Goal: Transaction & Acquisition: Book appointment/travel/reservation

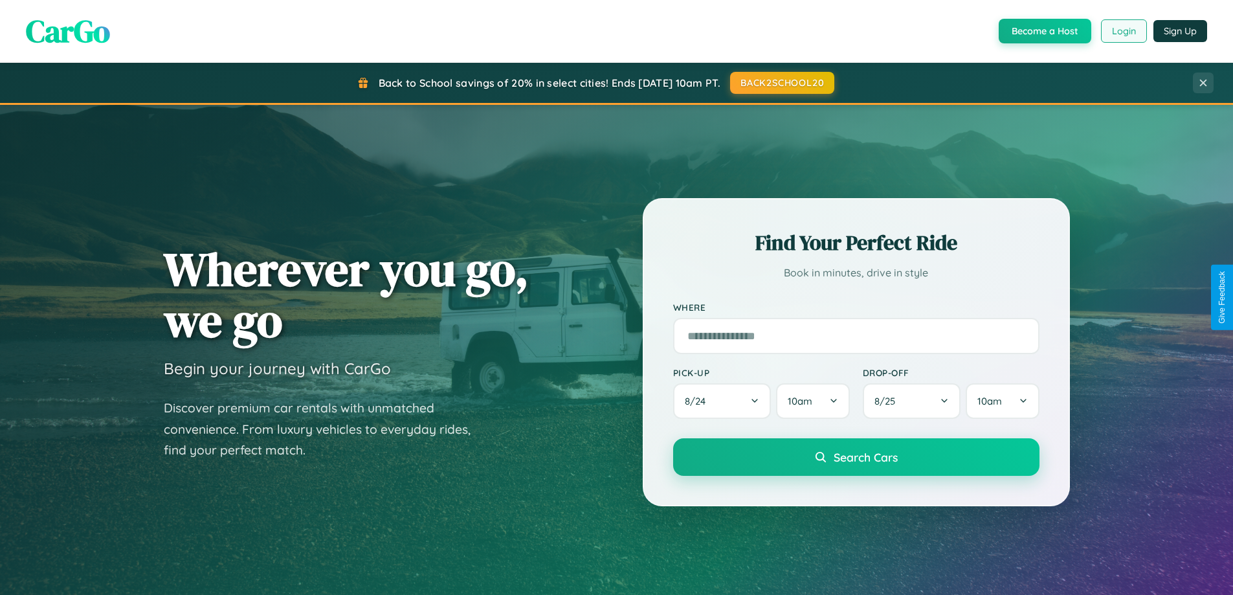
click at [1123, 31] on button "Login" at bounding box center [1124, 30] width 46 height 23
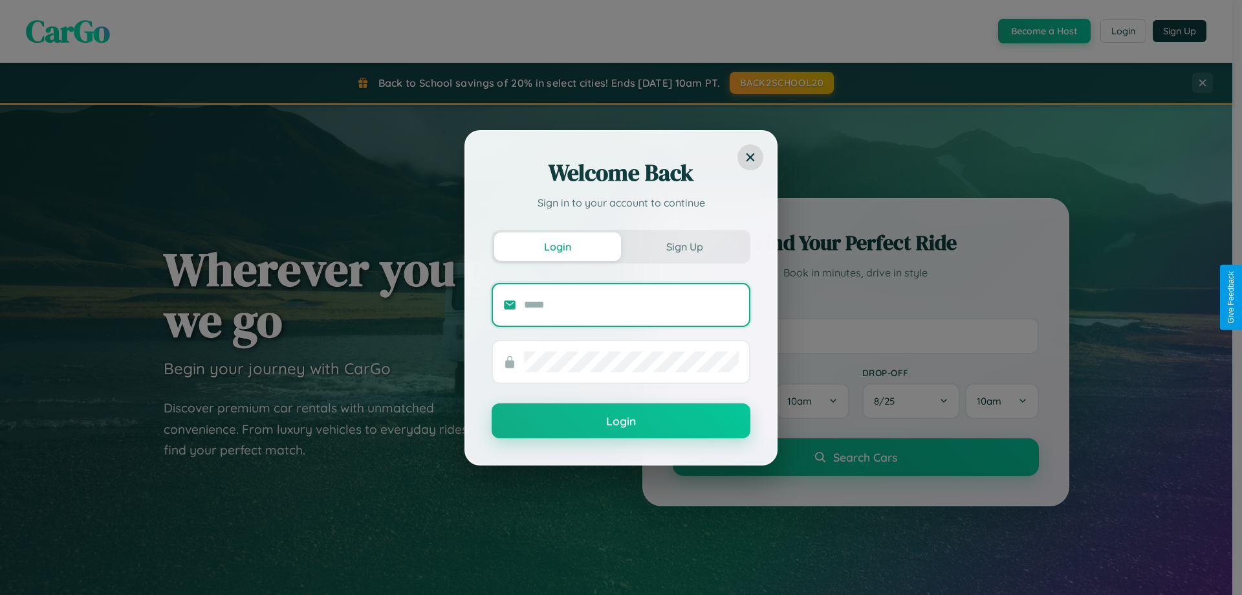
click at [632, 304] on input "text" at bounding box center [631, 304] width 215 height 21
type input "**********"
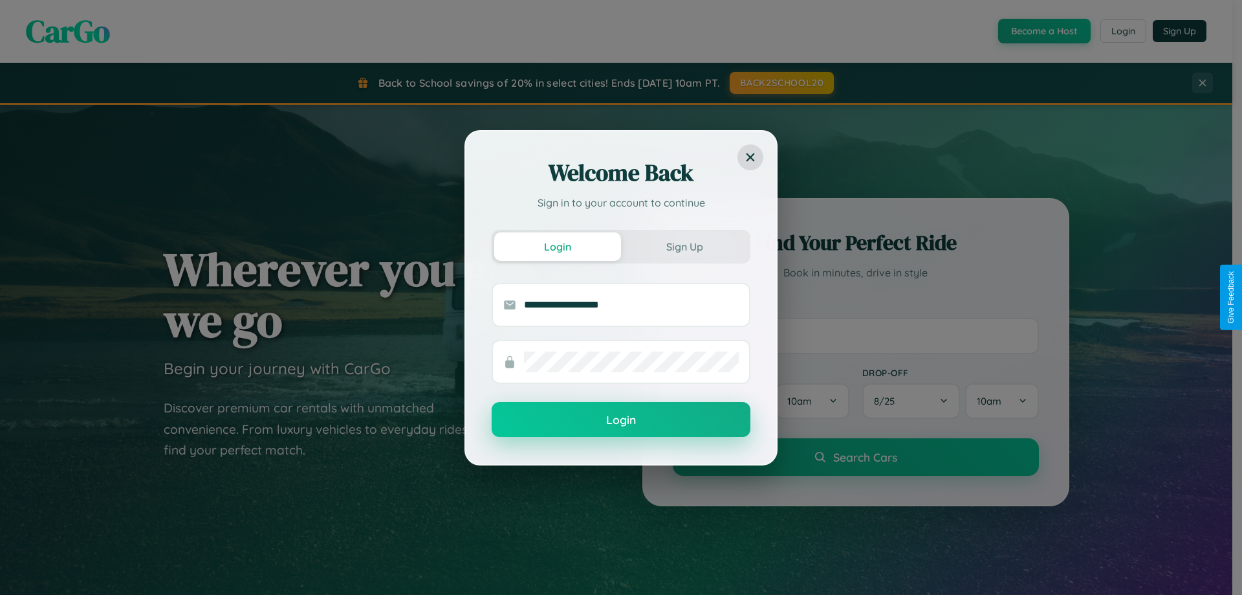
click at [621, 420] on button "Login" at bounding box center [621, 419] width 259 height 35
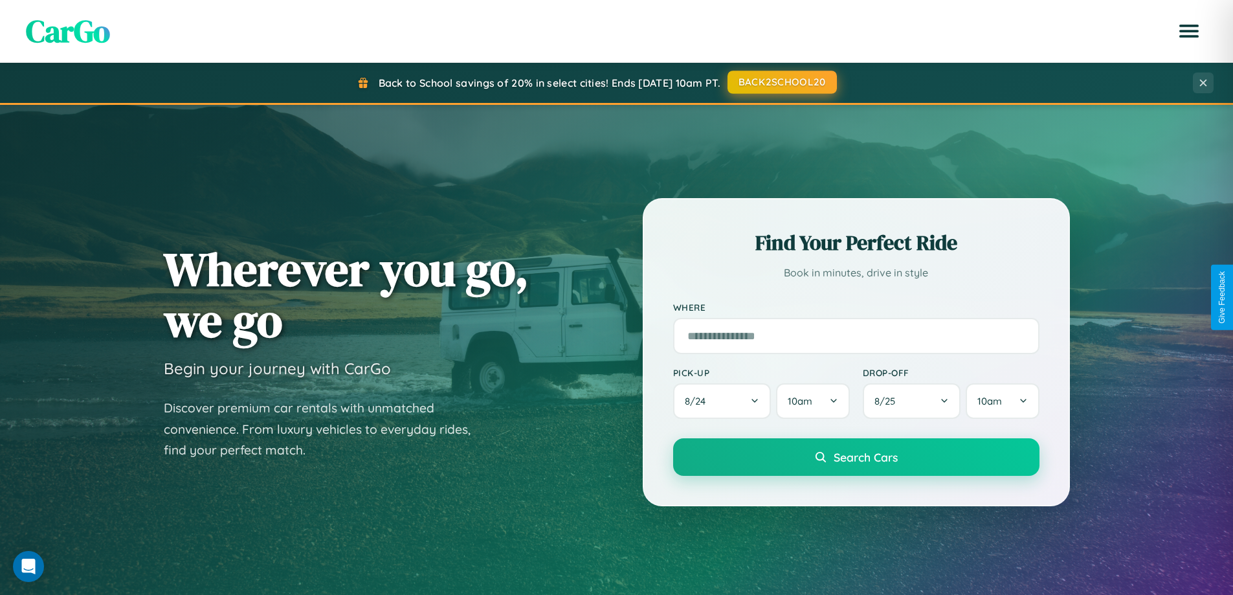
click at [781, 82] on button "BACK2SCHOOL20" at bounding box center [781, 82] width 109 height 23
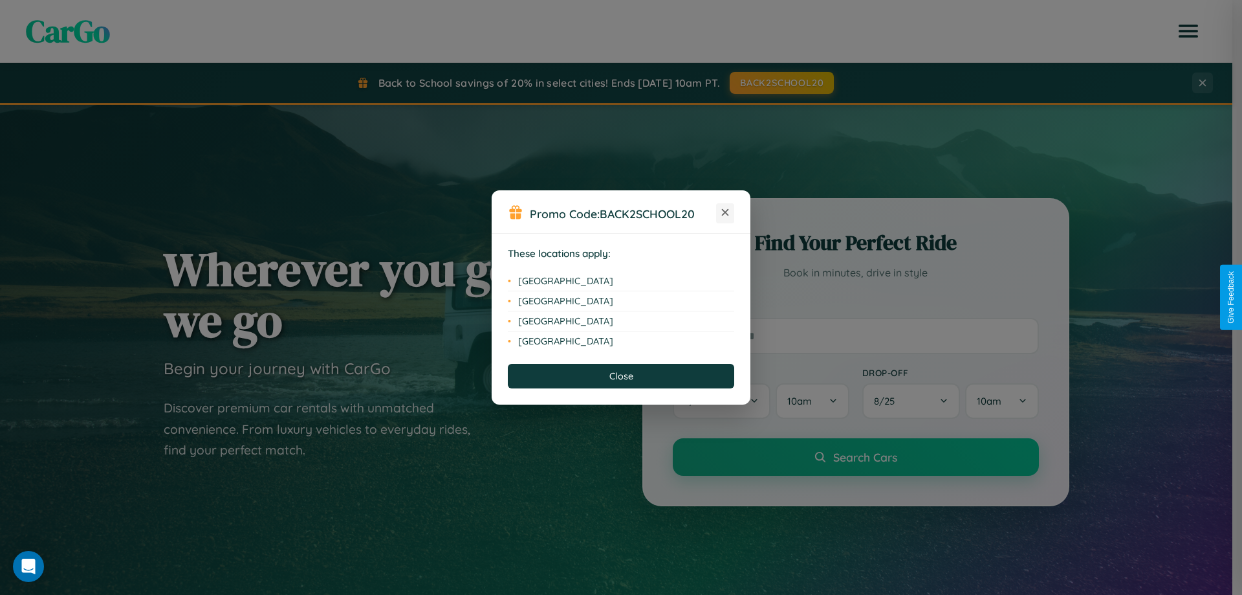
click at [725, 213] on icon at bounding box center [725, 212] width 7 height 7
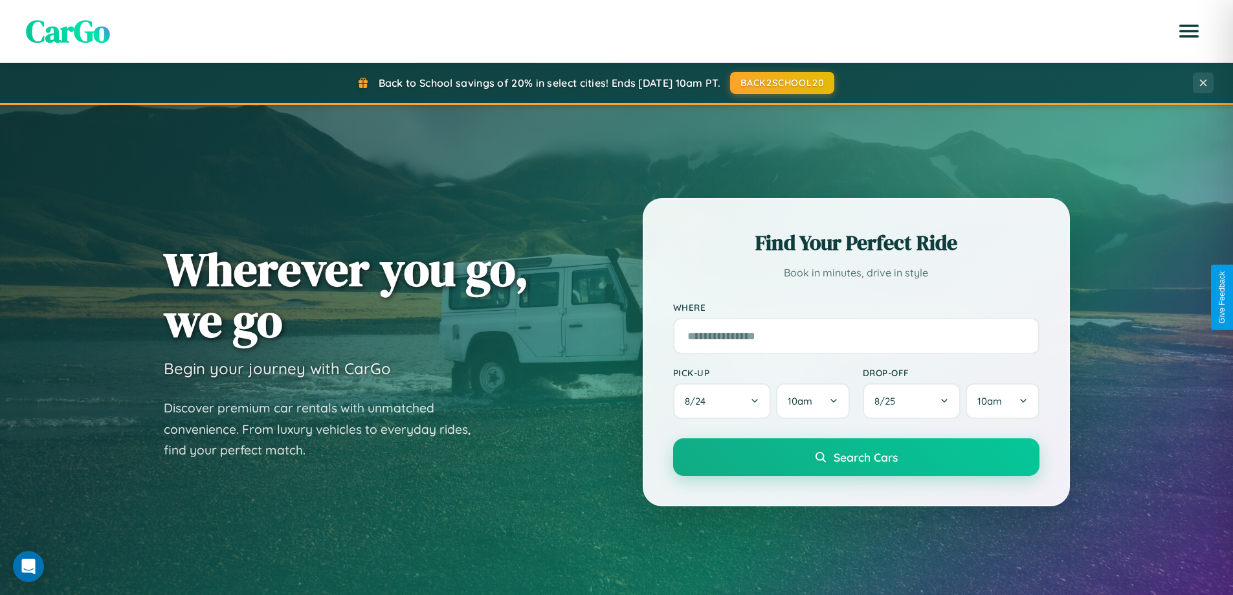
scroll to position [558, 0]
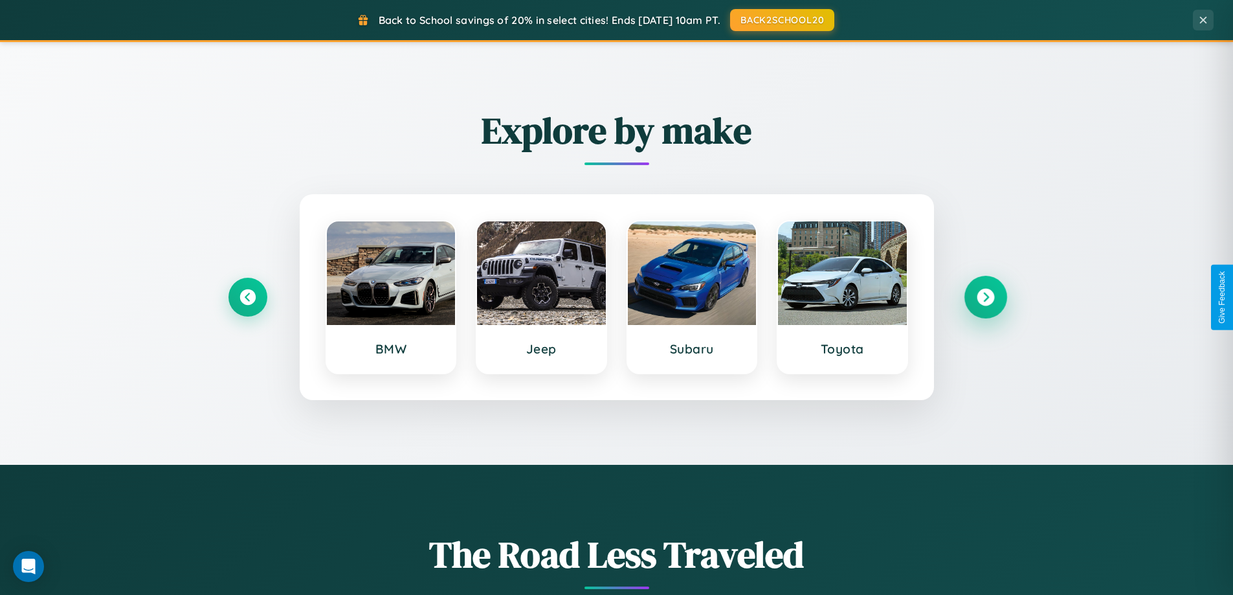
click at [985, 297] on icon at bounding box center [984, 297] width 17 height 17
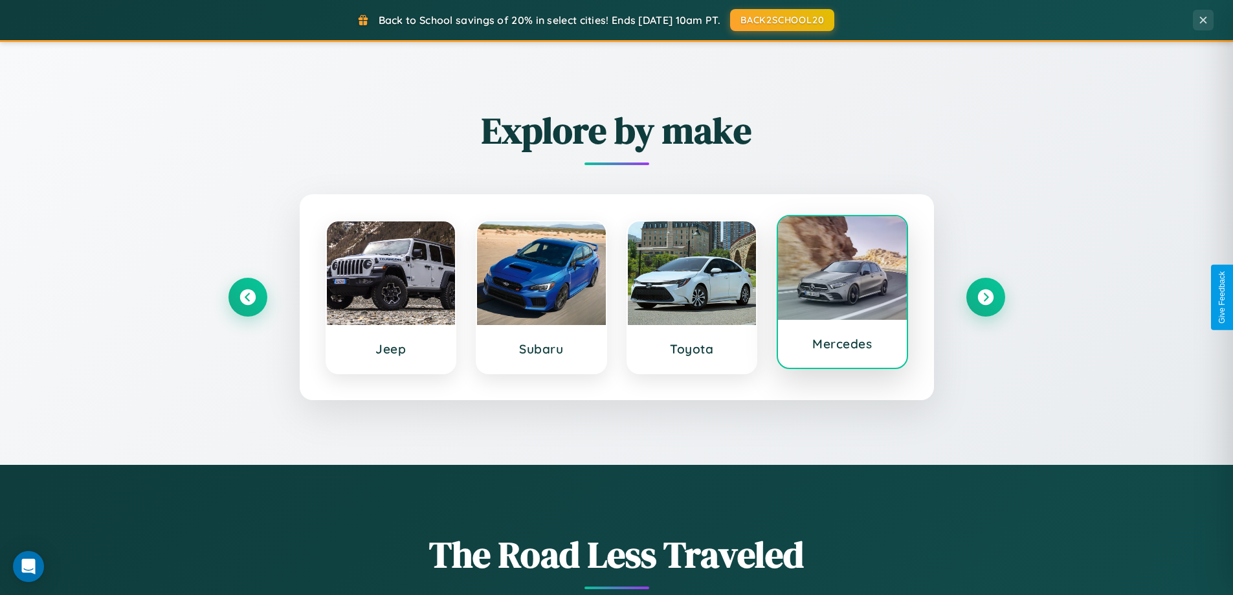
click at [842, 295] on div at bounding box center [842, 268] width 129 height 104
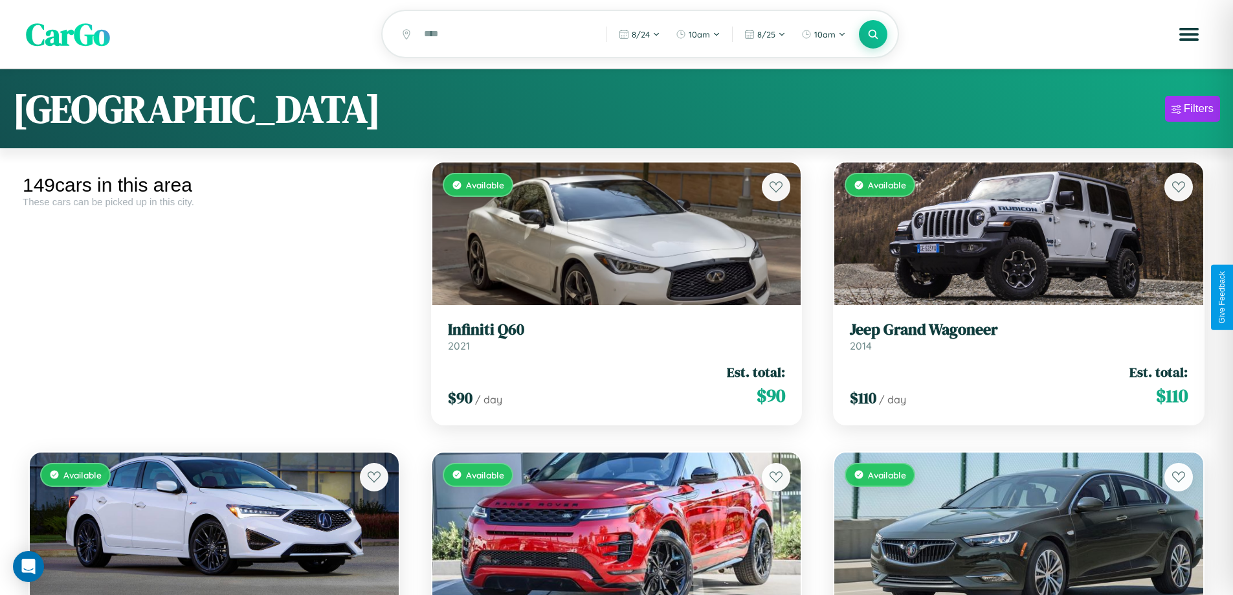
scroll to position [6557, 0]
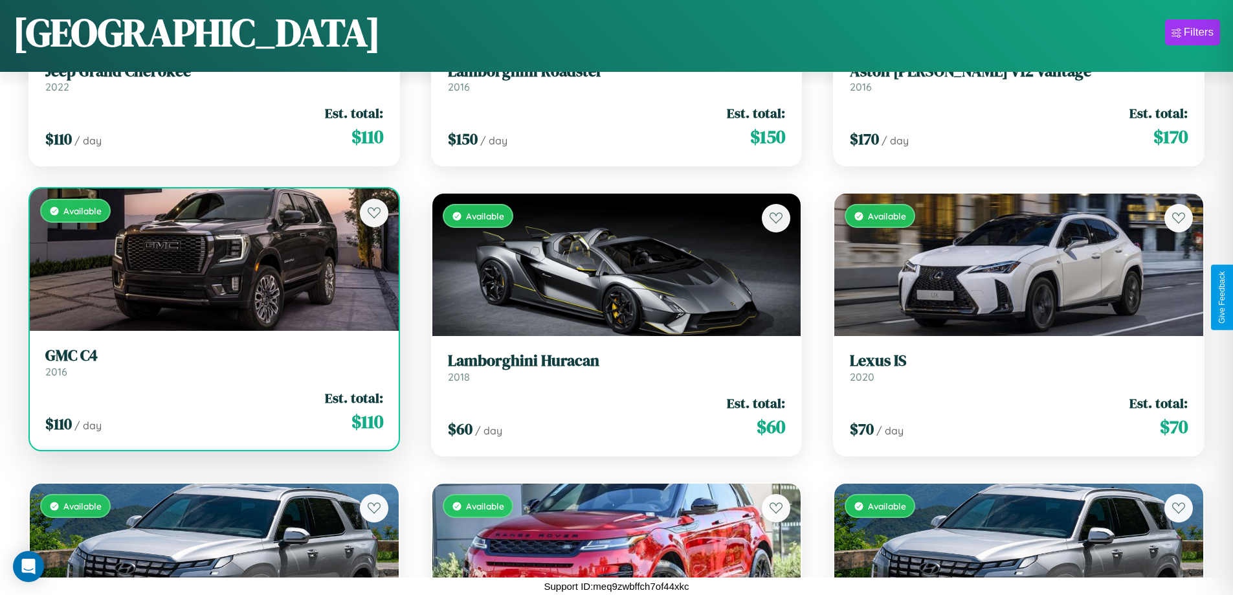
click at [212, 367] on link "GMC C4 2016" at bounding box center [214, 362] width 338 height 32
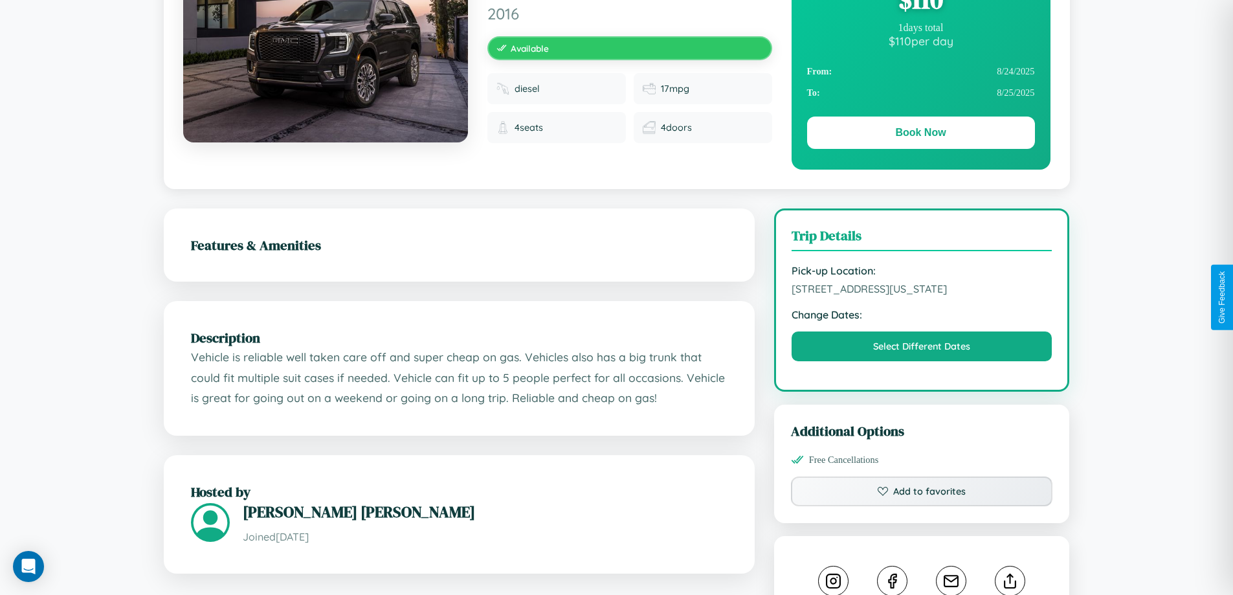
scroll to position [749, 0]
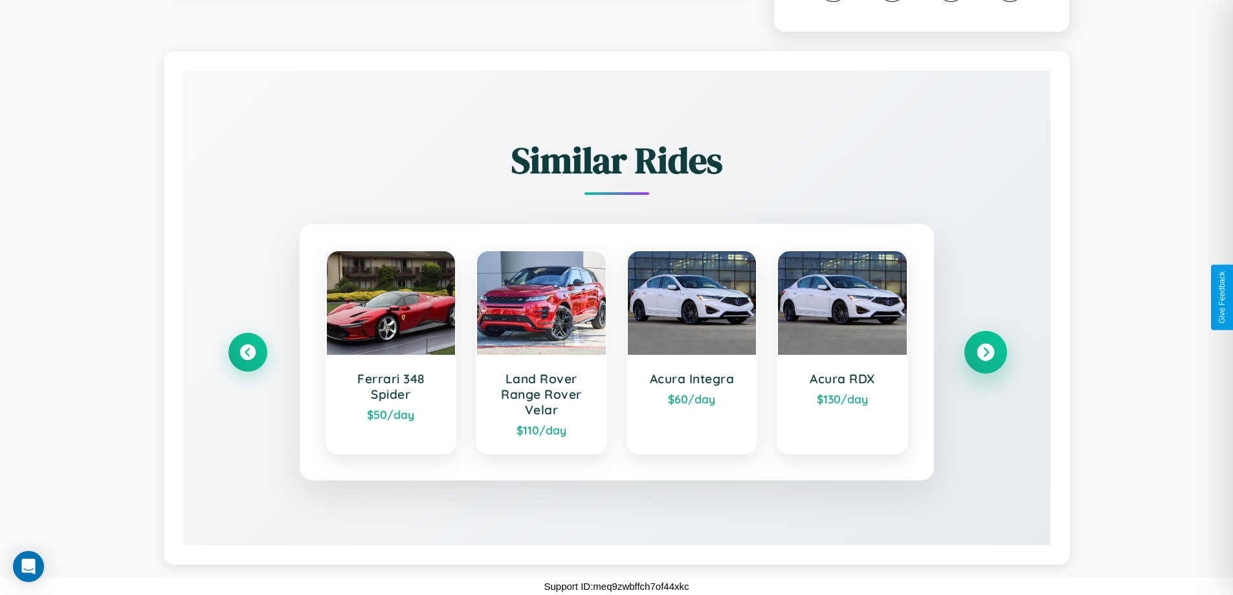
click at [985, 351] on icon at bounding box center [984, 352] width 17 height 17
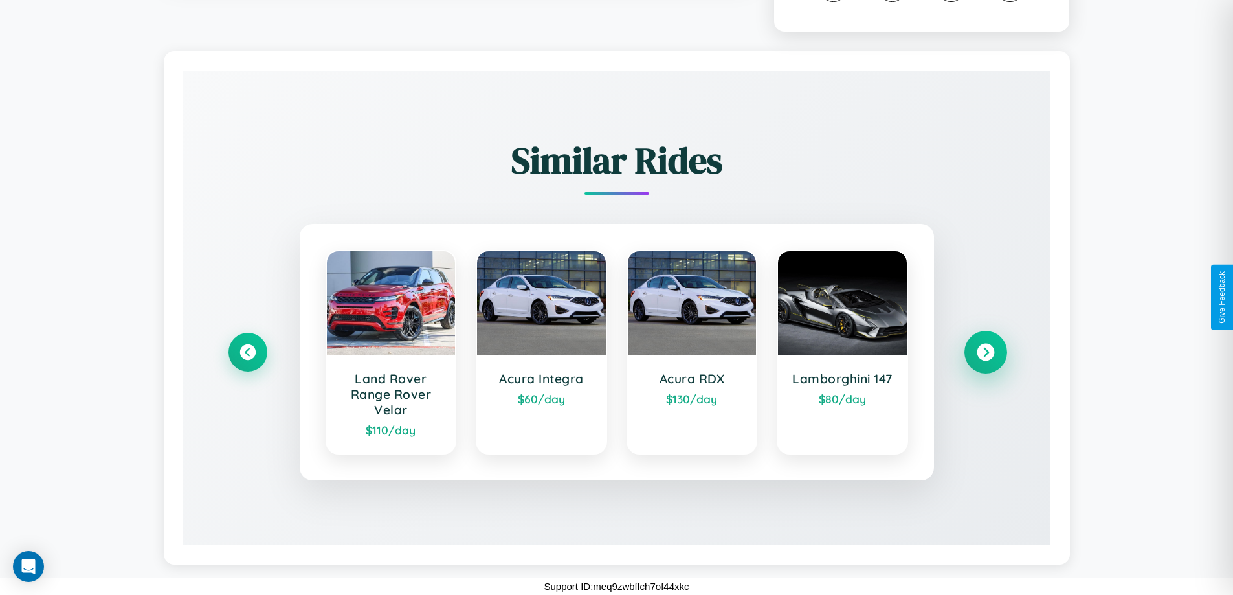
click at [985, 352] on icon at bounding box center [984, 352] width 17 height 17
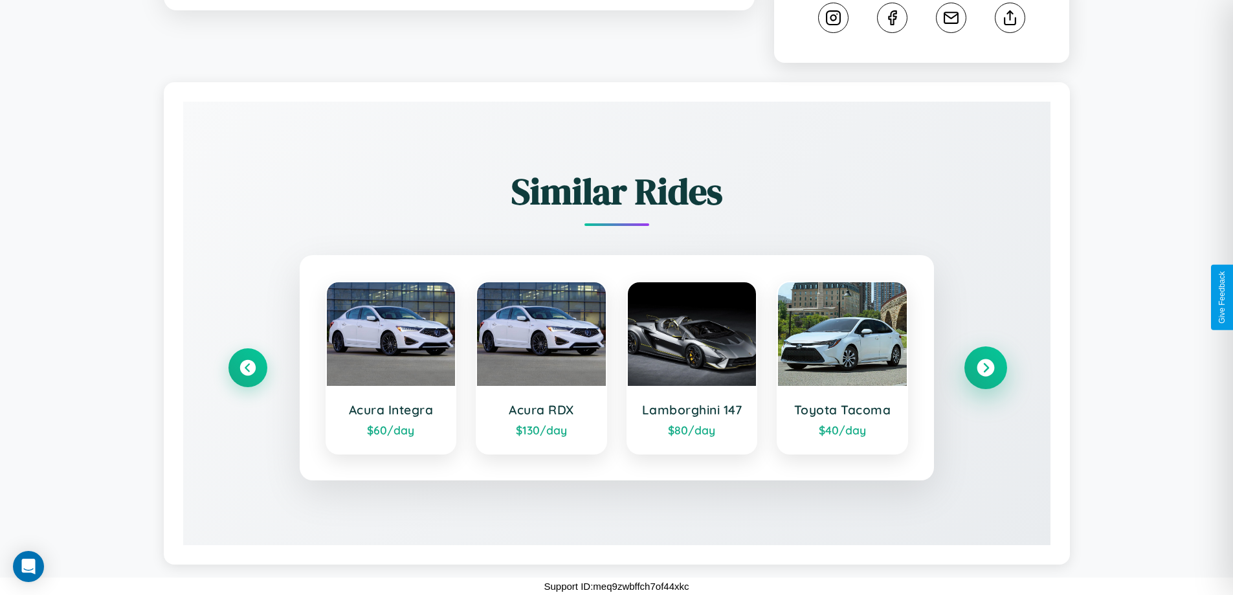
scroll to position [718, 0]
click at [985, 368] on icon at bounding box center [984, 367] width 17 height 17
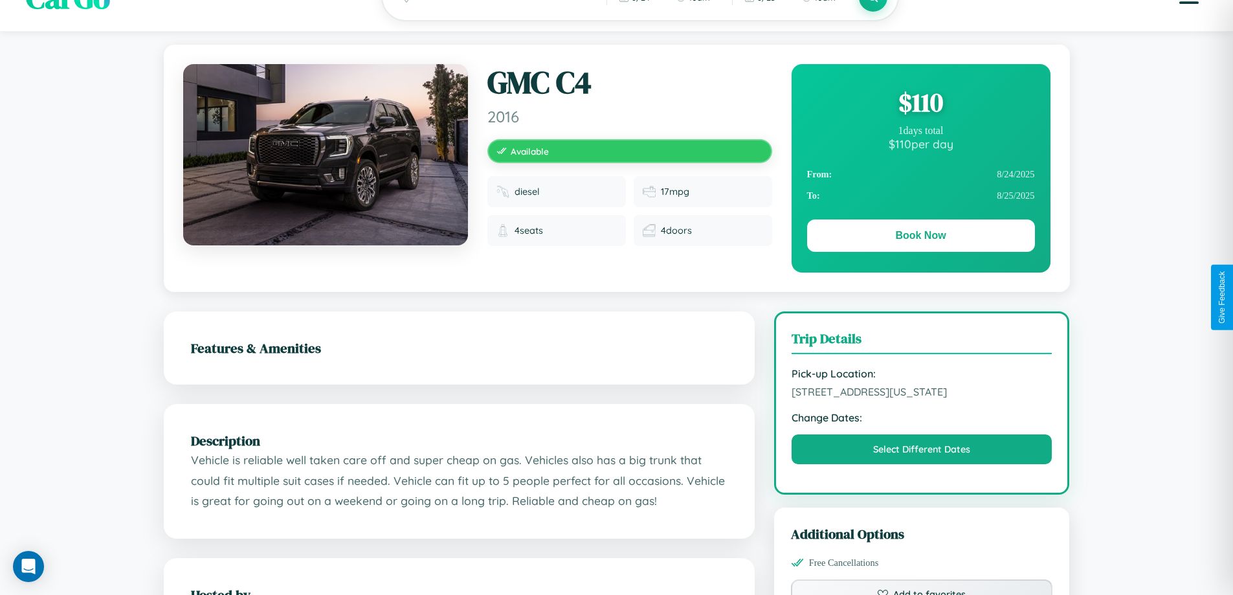
scroll to position [0, 0]
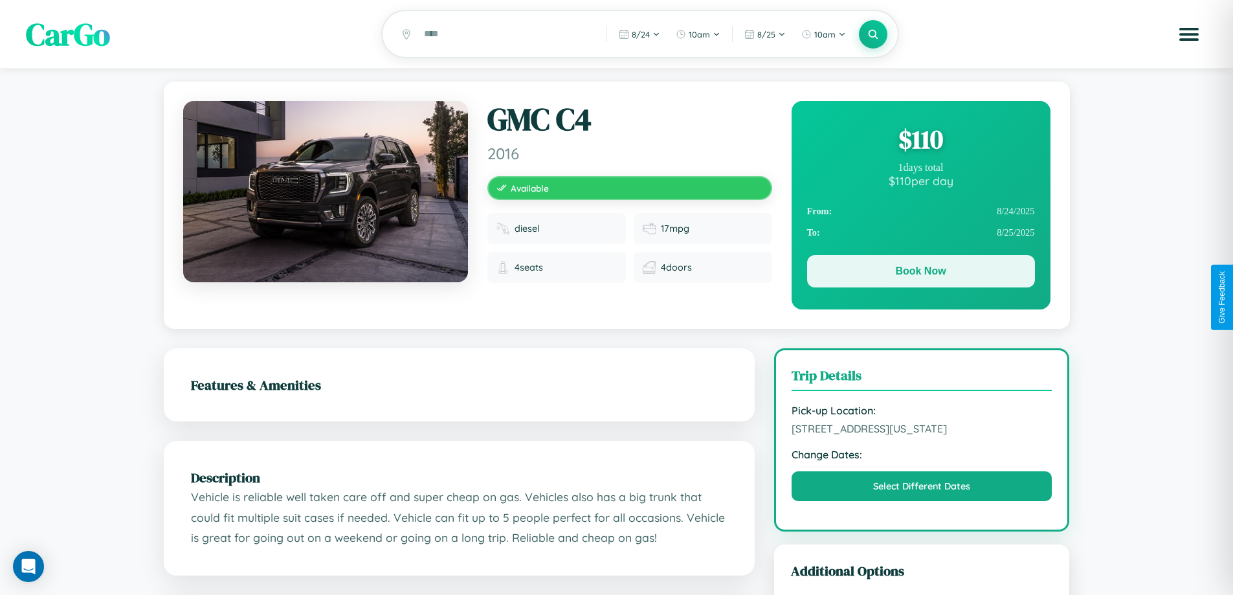
click at [920, 274] on button "Book Now" at bounding box center [921, 271] width 228 height 32
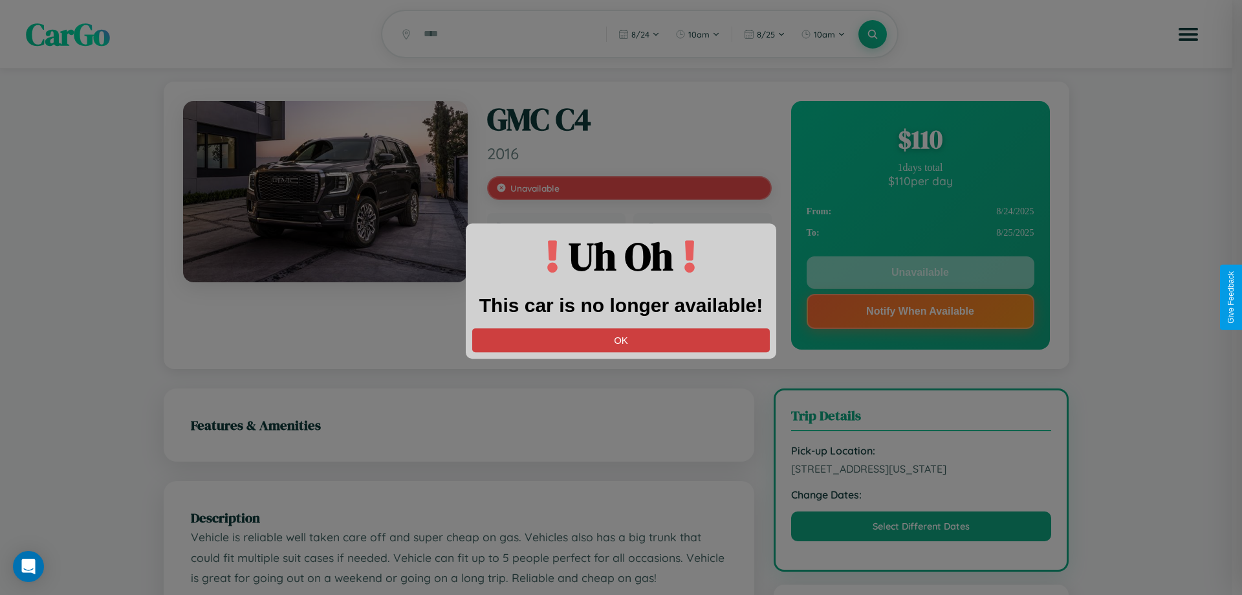
click at [621, 340] on button "OK" at bounding box center [621, 340] width 298 height 24
